Goal: Task Accomplishment & Management: Use online tool/utility

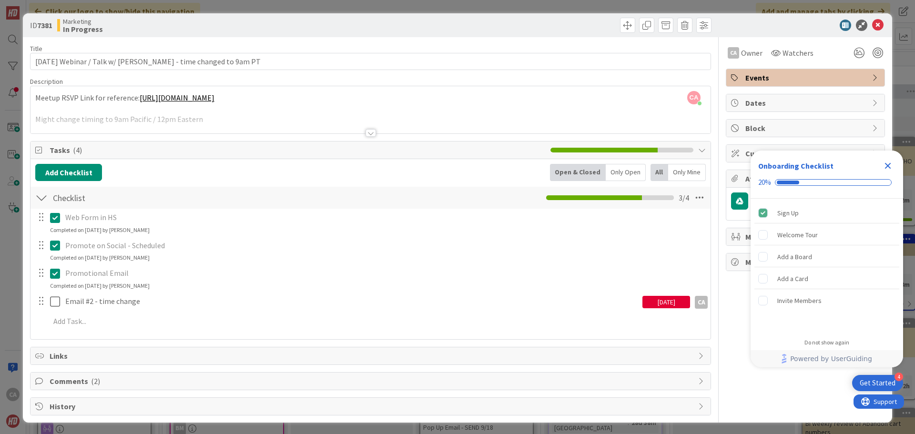
scroll to position [792, 0]
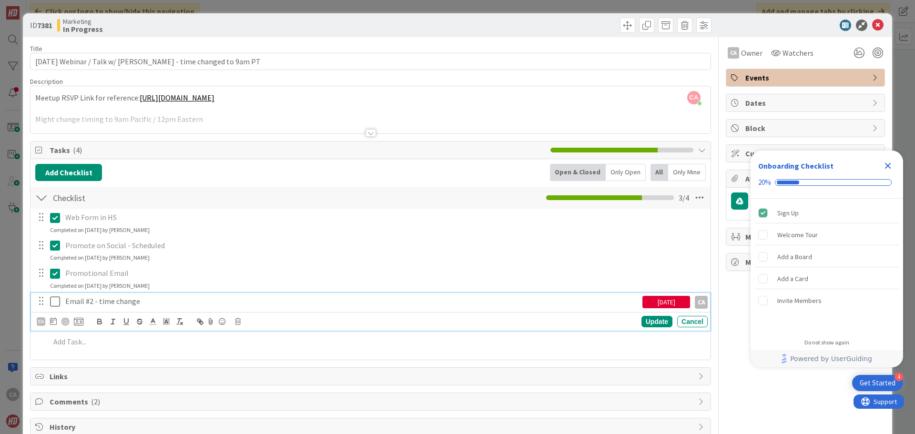
drag, startPoint x: 54, startPoint y: 300, endPoint x: 63, endPoint y: 298, distance: 9.2
click at [54, 300] on icon at bounding box center [55, 301] width 10 height 11
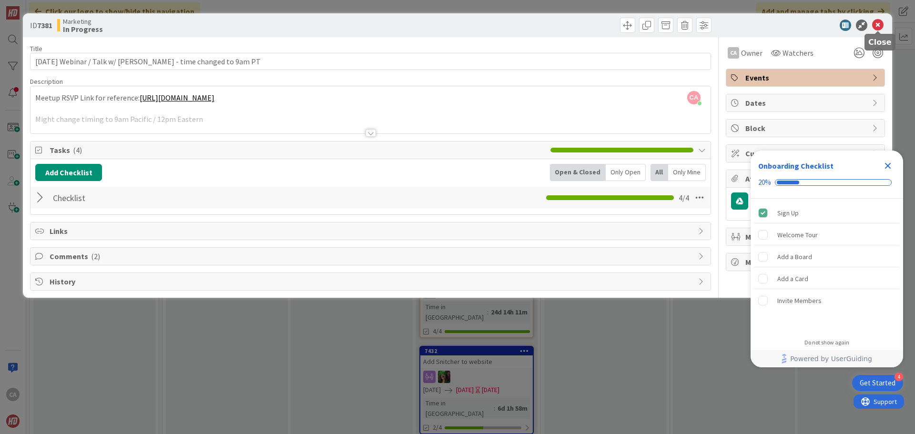
click at [875, 27] on icon at bounding box center [877, 25] width 11 height 11
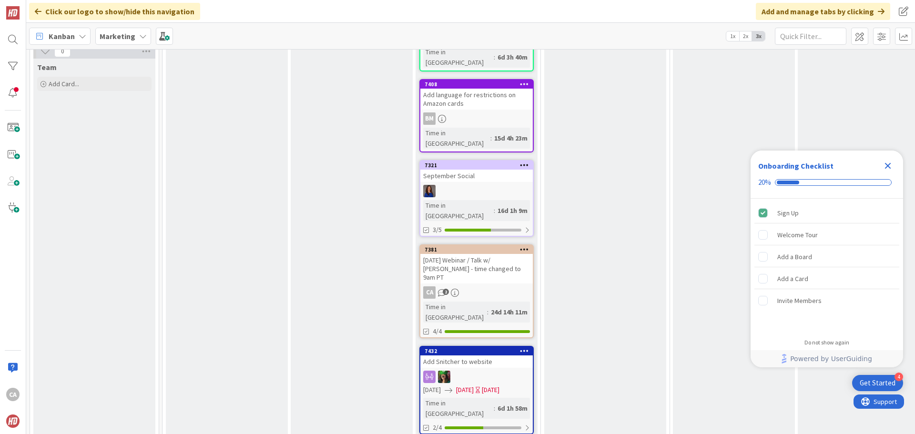
click at [487, 254] on div "[DATE] Webinar / Talk w/ [PERSON_NAME] - time changed to 9am PT" at bounding box center [476, 269] width 112 height 30
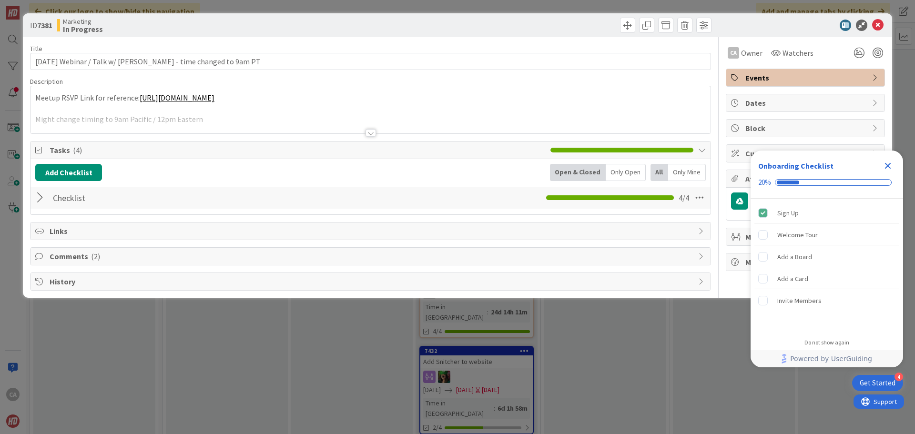
click at [372, 133] on div at bounding box center [371, 133] width 10 height 8
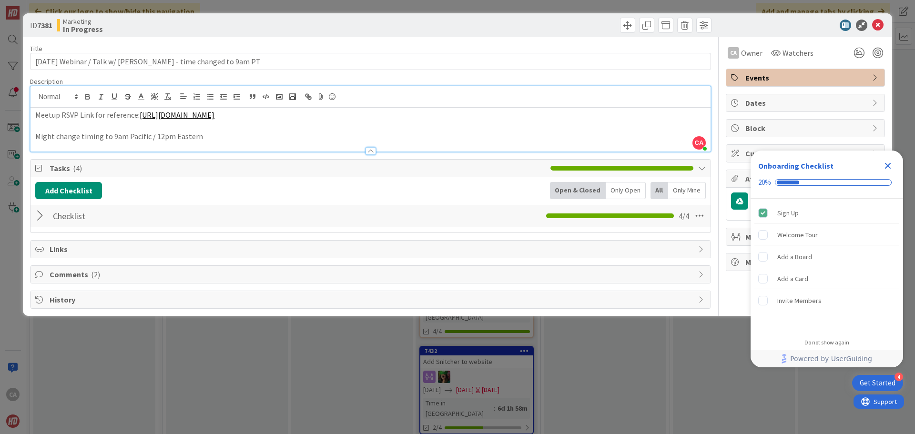
click at [41, 224] on div at bounding box center [41, 215] width 12 height 17
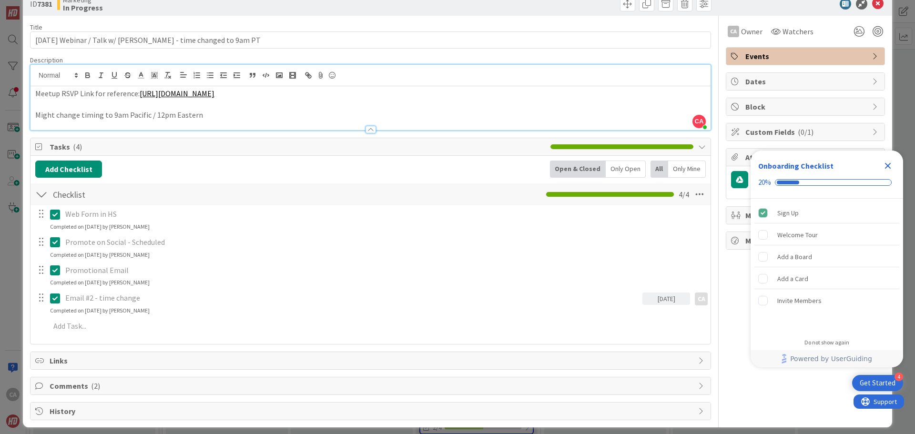
scroll to position [39, 0]
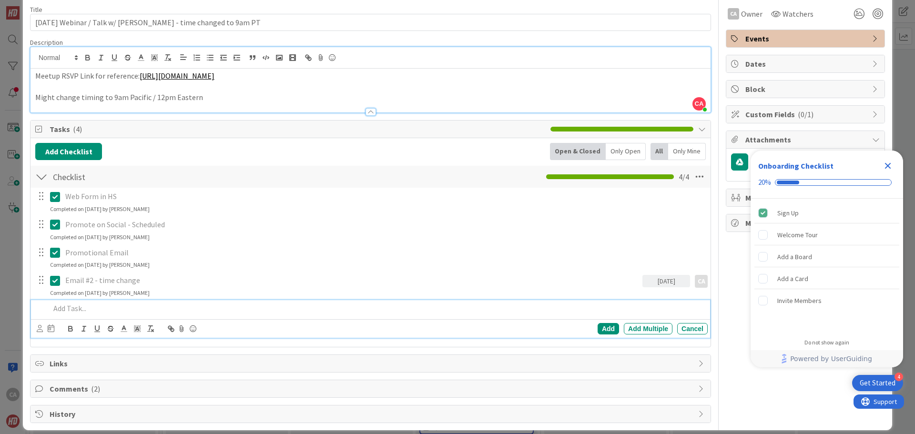
click at [86, 314] on p at bounding box center [377, 308] width 654 height 11
click at [40, 332] on icon at bounding box center [40, 328] width 6 height 7
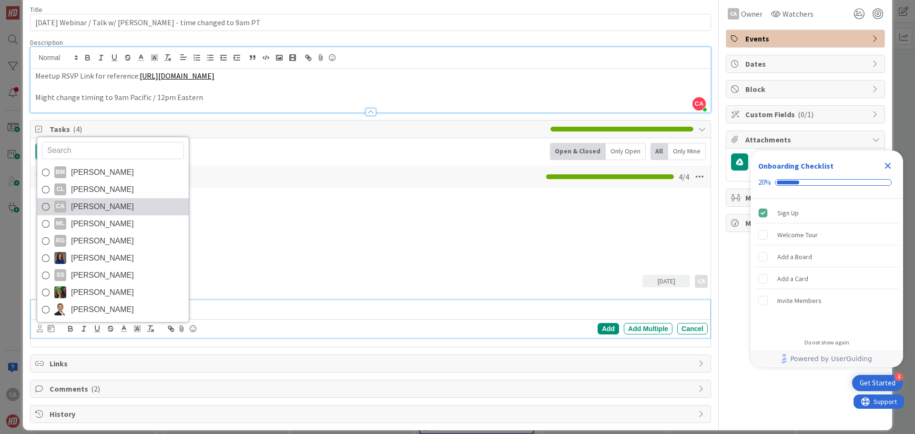
click at [110, 214] on span "[PERSON_NAME]" at bounding box center [102, 207] width 63 height 14
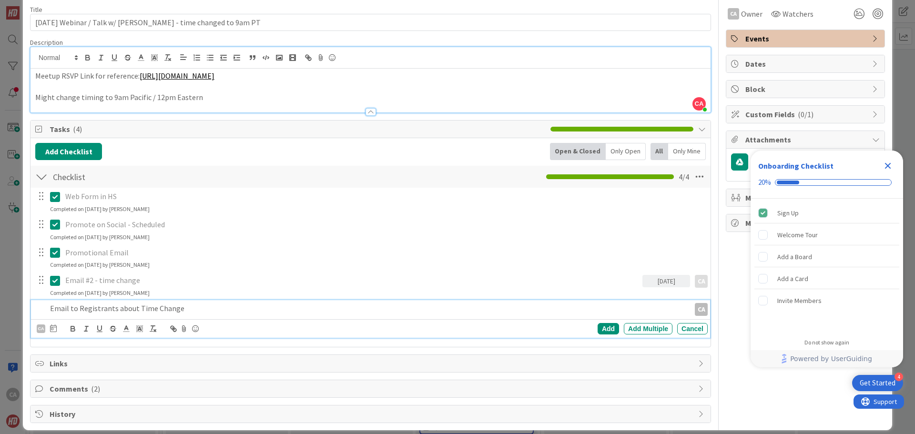
click at [241, 314] on p "Email to Registrants about Time Change" at bounding box center [368, 308] width 636 height 11
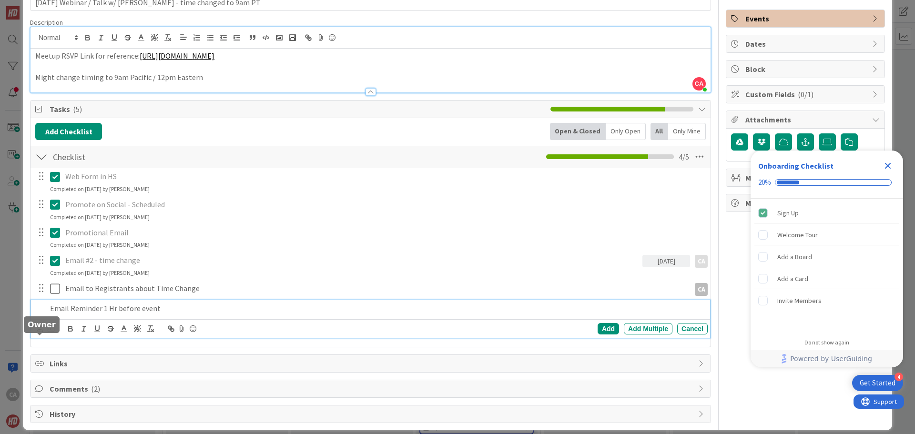
click at [40, 332] on icon at bounding box center [40, 328] width 6 height 7
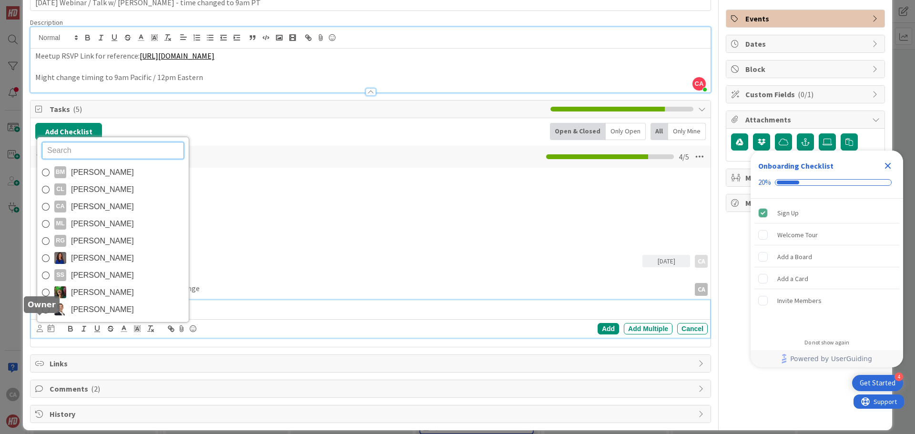
scroll to position [79, 0]
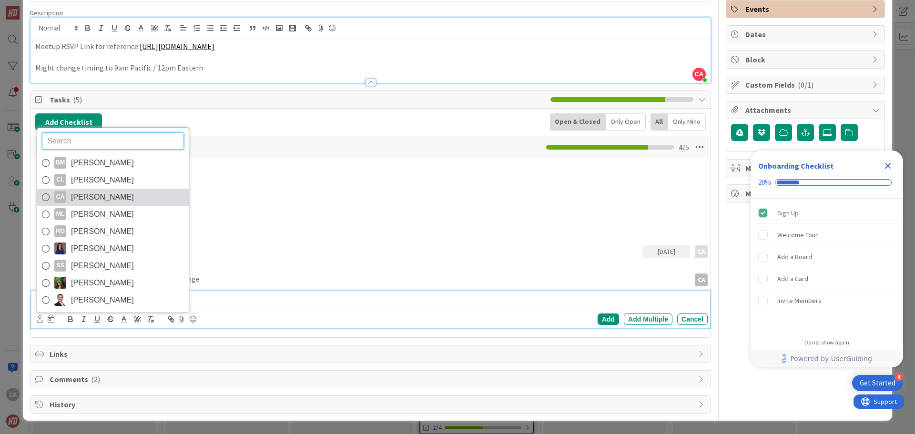
click at [102, 193] on span "[PERSON_NAME]" at bounding box center [102, 197] width 63 height 14
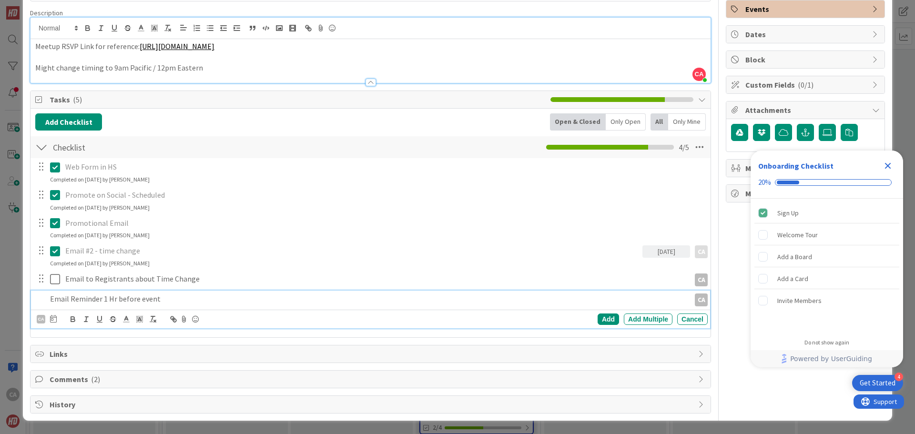
click at [191, 294] on p "Email Reminder 1 Hr before event" at bounding box center [368, 299] width 636 height 11
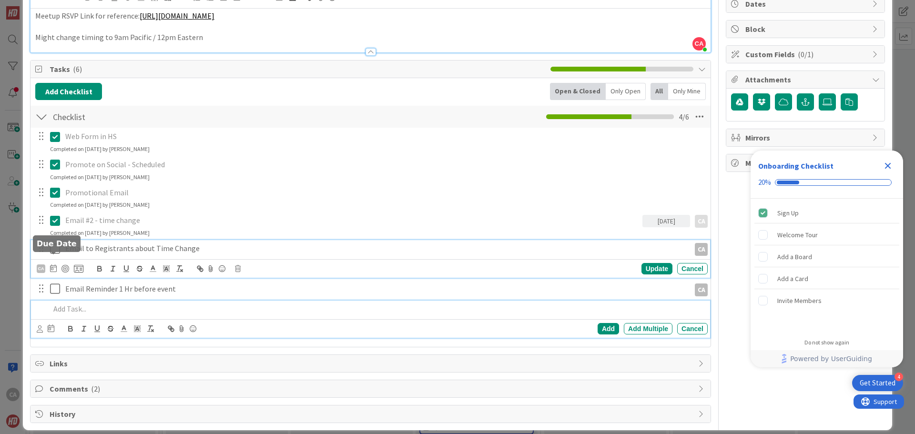
click at [55, 259] on div "Email to Registrants about Time Change CA CA Update Cancel" at bounding box center [370, 259] width 679 height 38
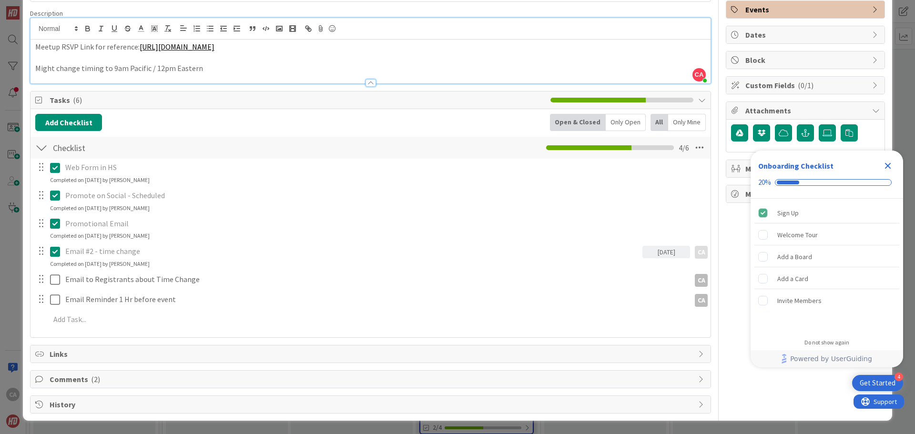
click at [389, 329] on div "Web Form in HS Update Cancel Completed on [DATE] by [PERSON_NAME] Promote on So…" at bounding box center [370, 245] width 670 height 173
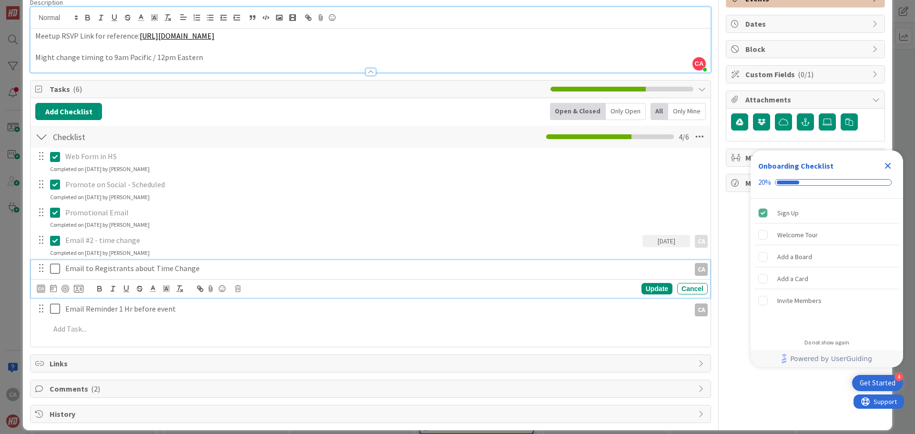
click at [53, 274] on icon at bounding box center [55, 268] width 10 height 11
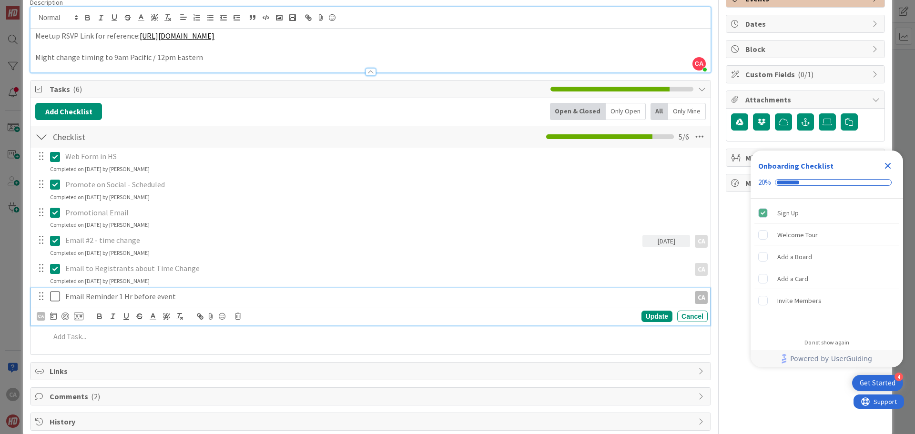
click at [57, 302] on icon at bounding box center [55, 296] width 10 height 11
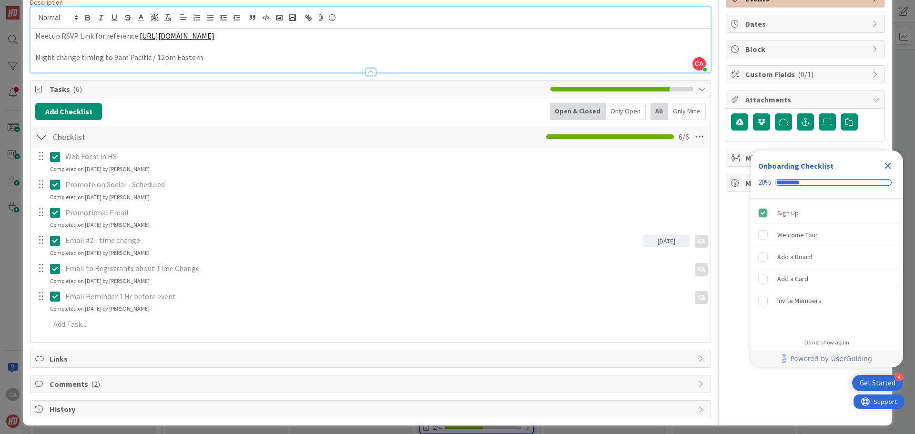
scroll to position [0, 0]
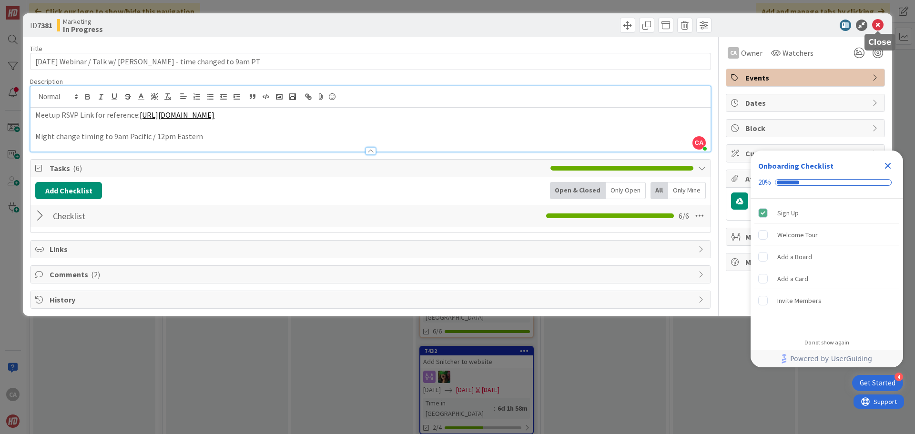
click at [876, 27] on icon at bounding box center [877, 25] width 11 height 11
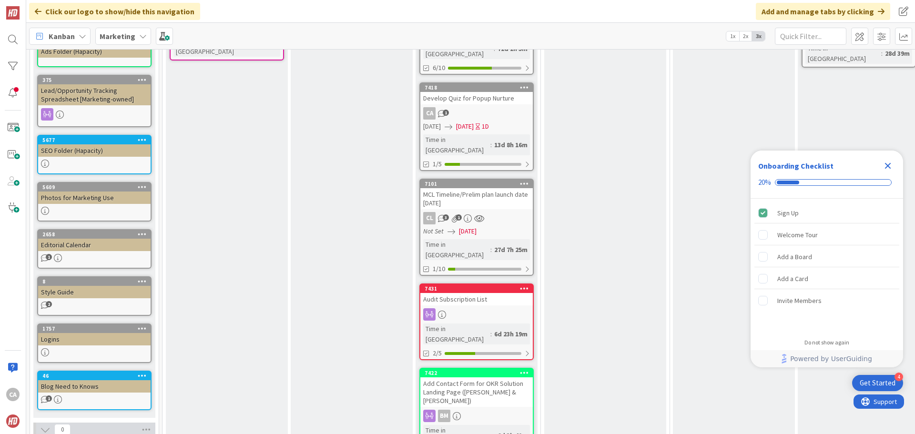
scroll to position [363, 0]
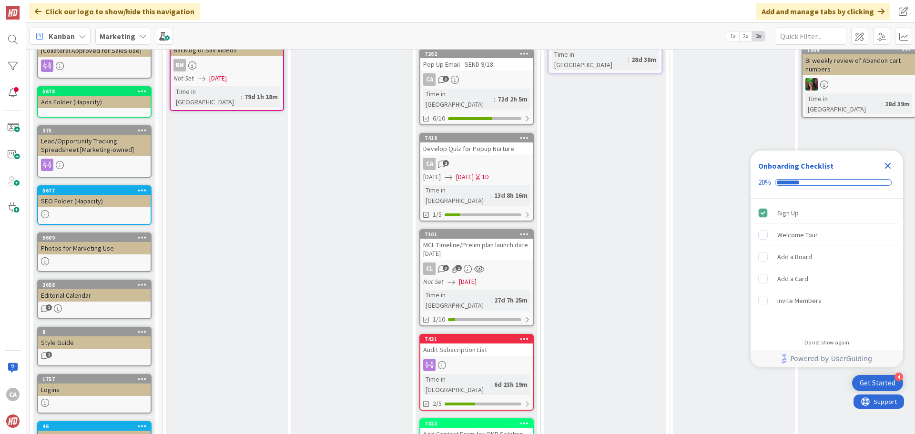
click at [496, 239] on div "MCL Timeline/Prelim plan launch date [DATE]" at bounding box center [476, 249] width 112 height 21
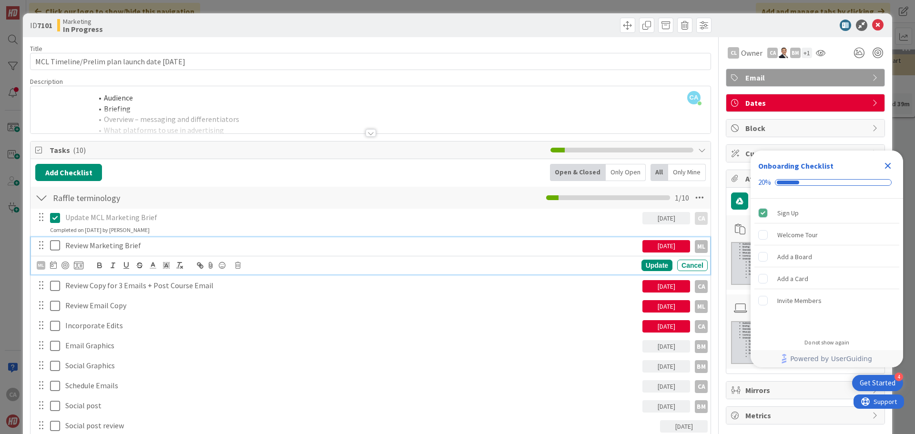
click at [55, 244] on icon at bounding box center [55, 245] width 10 height 11
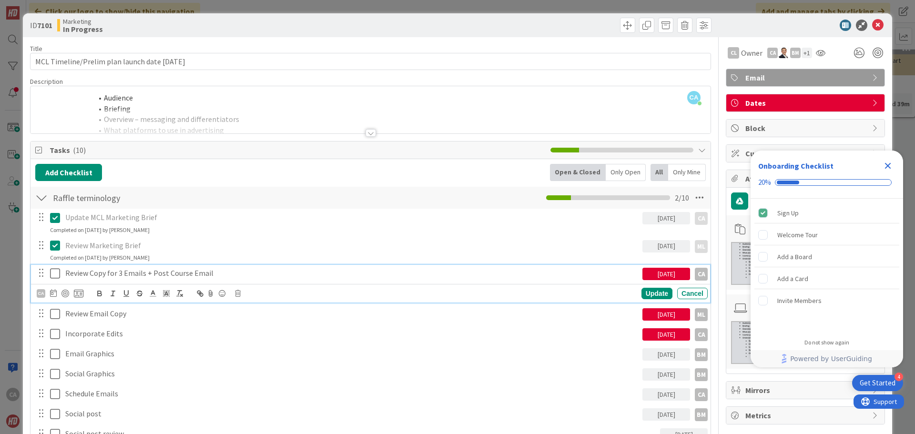
click at [52, 273] on icon at bounding box center [55, 273] width 10 height 11
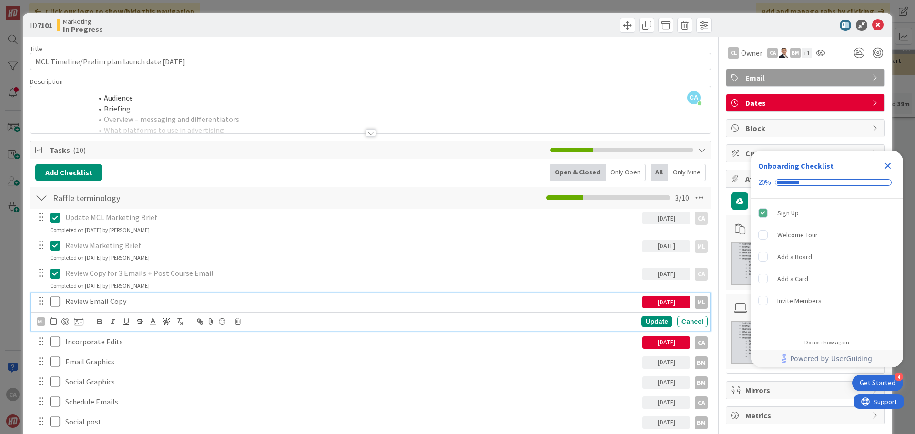
click at [56, 302] on icon at bounding box center [55, 301] width 10 height 11
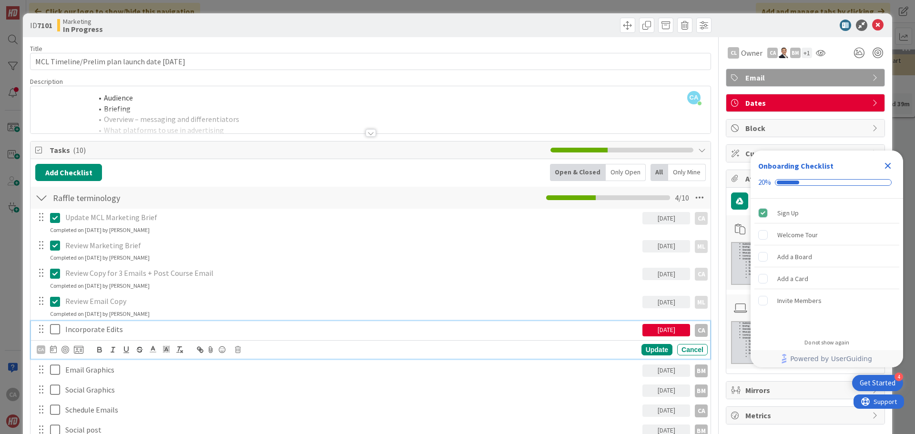
click at [55, 331] on icon at bounding box center [55, 329] width 10 height 11
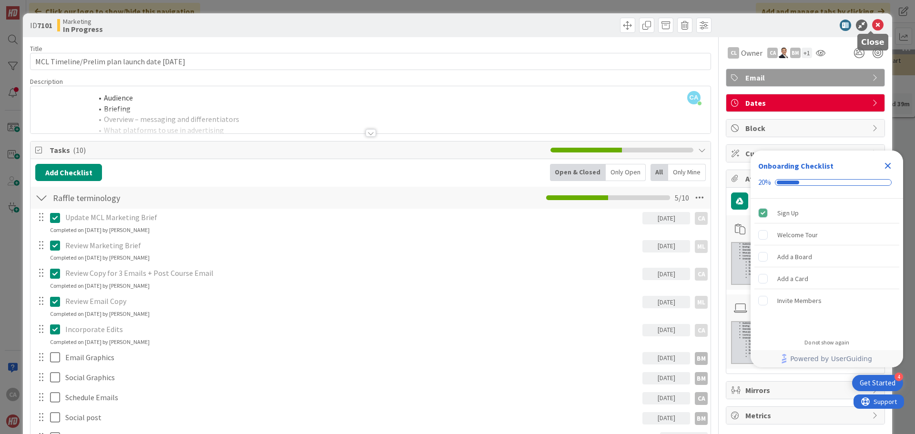
click at [872, 26] on icon at bounding box center [877, 25] width 11 height 11
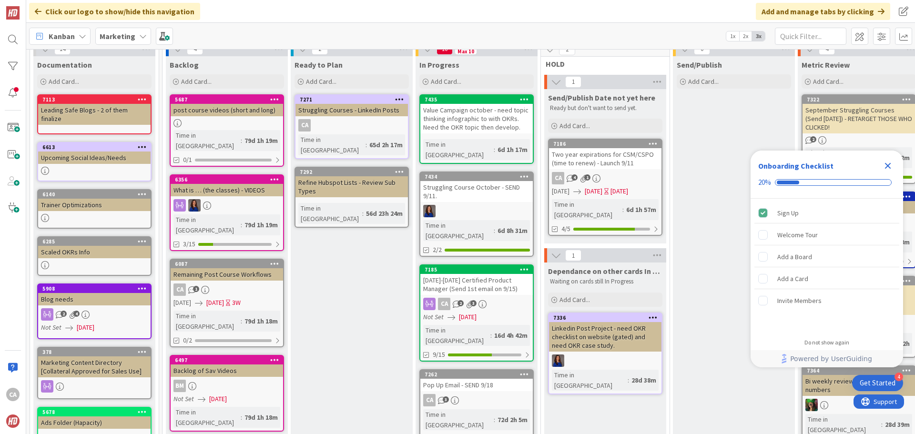
scroll to position [30, 0]
